Goal: Transaction & Acquisition: Purchase product/service

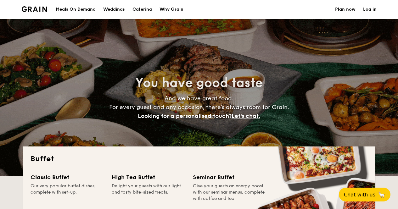
select select
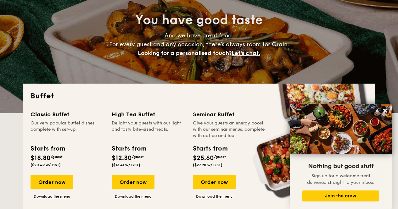
scroll to position [63, 0]
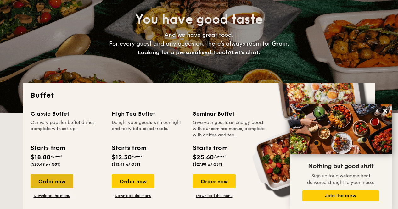
click at [53, 184] on div "Order now" at bounding box center [51, 181] width 43 height 14
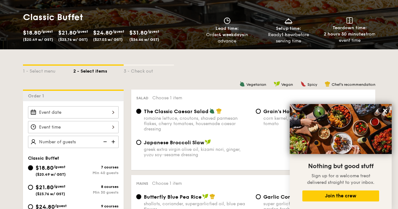
scroll to position [163, 0]
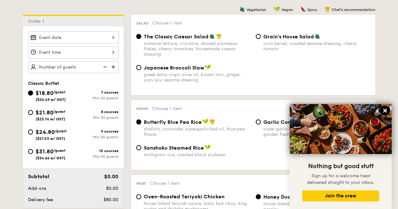
click at [382, 109] on icon at bounding box center [385, 111] width 6 height 6
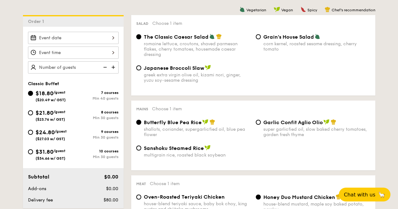
scroll to position [187, 0]
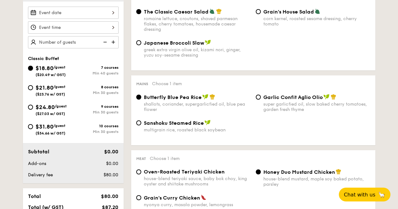
click at [286, 107] on div "super garlicfied oil, slow baked cherry tomatoes, garden fresh thyme" at bounding box center [316, 107] width 107 height 11
click at [261, 100] on input "Garlic Confit Aglio Olio super garlicfied oil, slow baked cherry tomatoes, gard…" at bounding box center [258, 97] width 5 height 5
radio input "true"
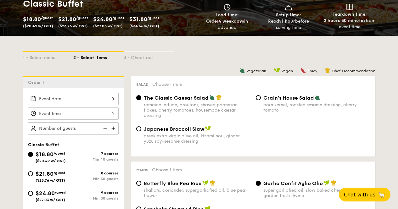
scroll to position [97, 0]
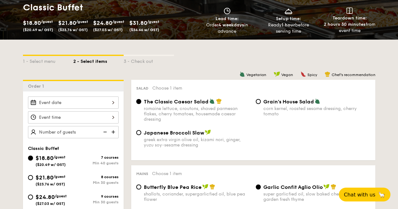
click at [186, 132] on span "Japanese Broccoli Slaw" at bounding box center [174, 133] width 60 height 6
click at [141, 132] on input "Japanese Broccoli Slaw greek extra virgin olive oil, kizami [PERSON_NAME], yuzu…" at bounding box center [138, 132] width 5 height 5
radio input "true"
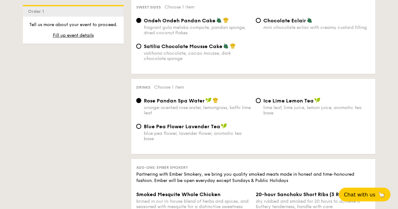
scroll to position [574, 0]
click at [283, 28] on div "Chocolate Eclair mini chocolate eclair with creamy custard filling" at bounding box center [316, 24] width 107 height 13
click at [261, 23] on input "Chocolate Eclair mini chocolate eclair with creamy custard filling" at bounding box center [258, 20] width 5 height 5
radio input "true"
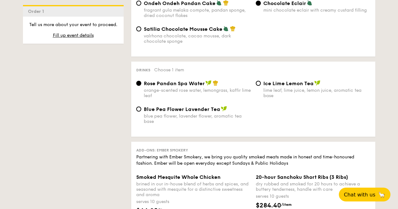
scroll to position [597, 0]
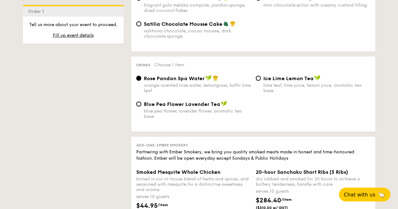
click at [222, 107] on img at bounding box center [224, 104] width 6 height 6
click at [141, 107] on input "Blue Pea Flower Lavender Tea blue pea flower, lavender flower, aromatic tea base" at bounding box center [138, 104] width 5 height 5
radio input "true"
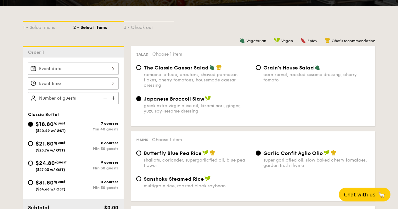
scroll to position [130, 0]
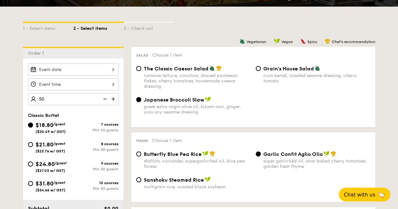
type input "5"
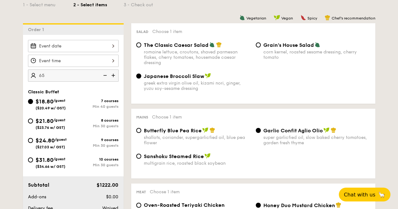
scroll to position [0, 0]
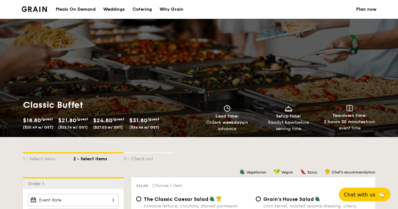
type input "65 guests"
click at [145, 9] on div "Catering" at bounding box center [141, 9] width 19 height 19
select select
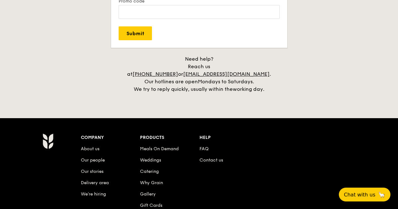
scroll to position [1275, 0]
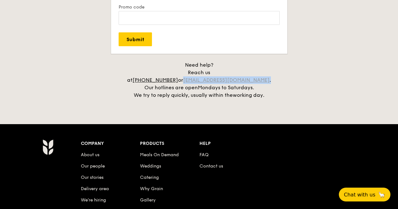
drag, startPoint x: 270, startPoint y: 71, endPoint x: 205, endPoint y: 75, distance: 65.2
click at [205, 75] on div "Need help? Reach us at [PHONE_NUMBER] or [EMAIL_ADDRESS][DOMAIN_NAME] . Our hot…" at bounding box center [198, 80] width 157 height 38
copy div "[EMAIL_ADDRESS][DOMAIN_NAME] ."
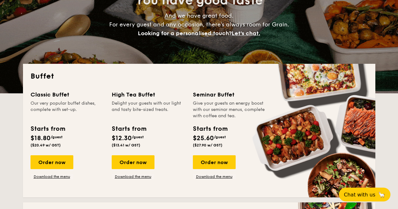
scroll to position [84, 0]
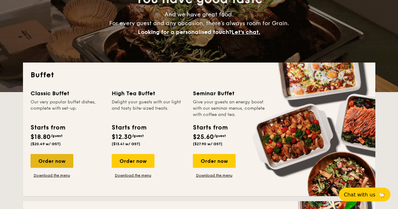
click at [47, 160] on div "Order now" at bounding box center [51, 161] width 43 height 14
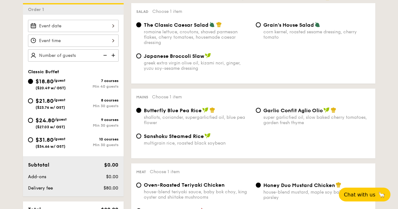
scroll to position [171, 0]
